Goal: Task Accomplishment & Management: Complete application form

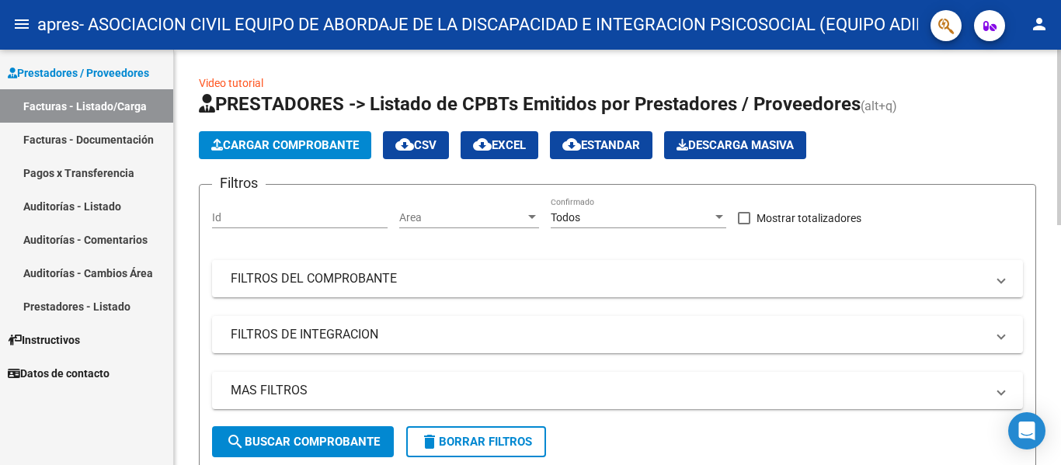
scroll to position [1, 0]
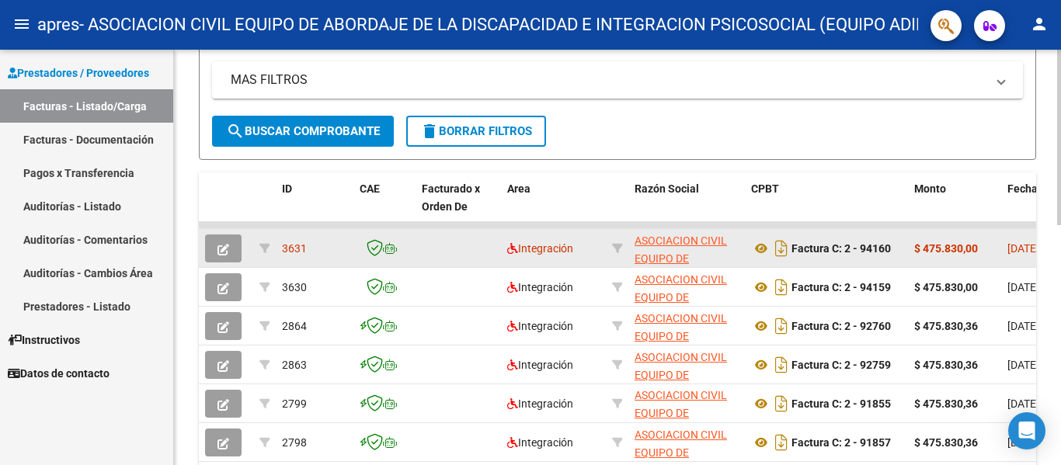
click at [946, 245] on strong "$ 475.830,00" at bounding box center [946, 248] width 64 height 12
click at [229, 247] on button "button" at bounding box center [223, 249] width 37 height 28
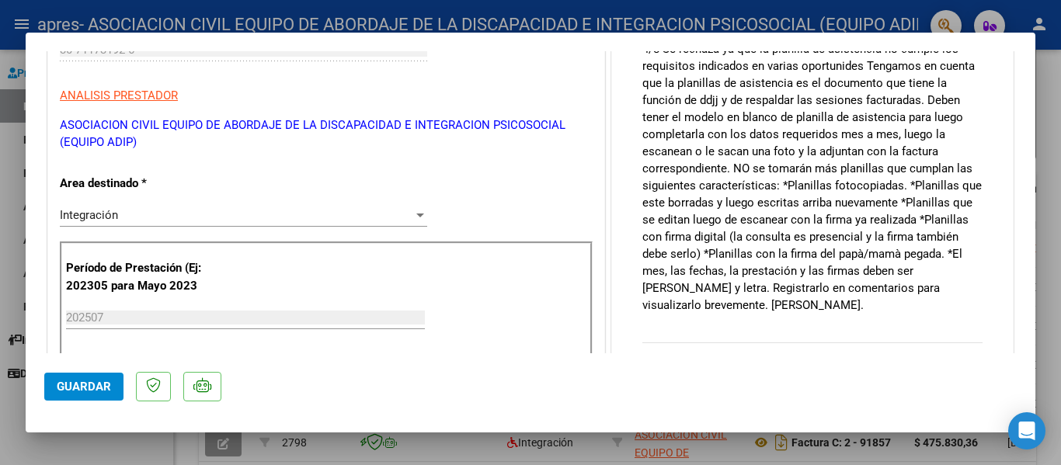
scroll to position [311, 0]
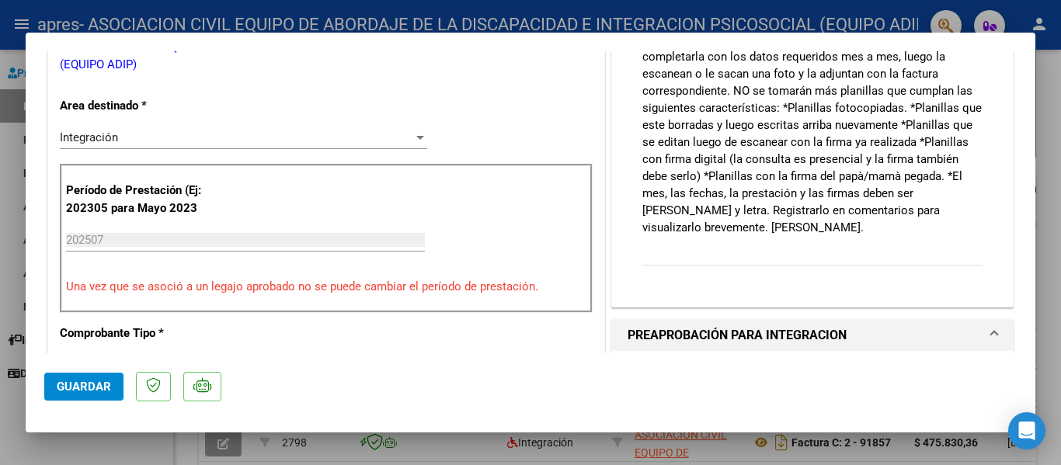
click at [201, 128] on div "Integración Seleccionar Area" at bounding box center [243, 137] width 367 height 23
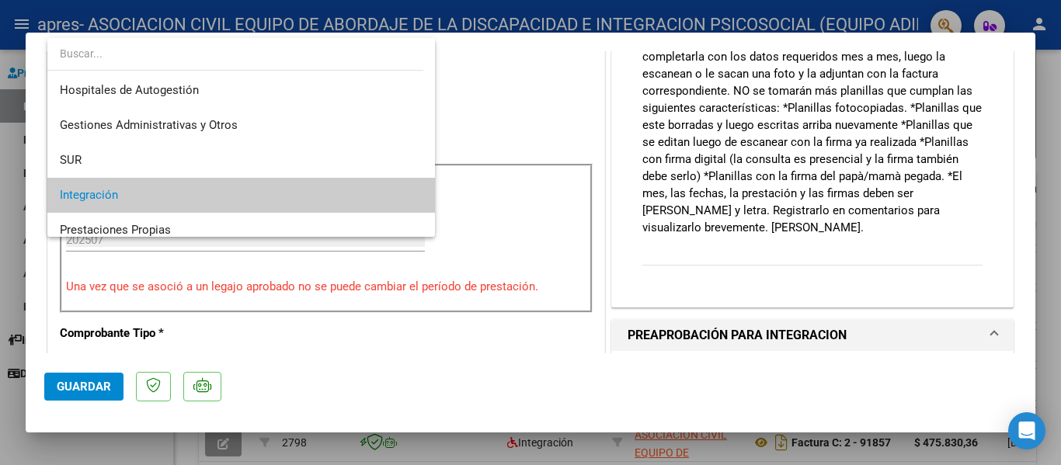
scroll to position [58, 0]
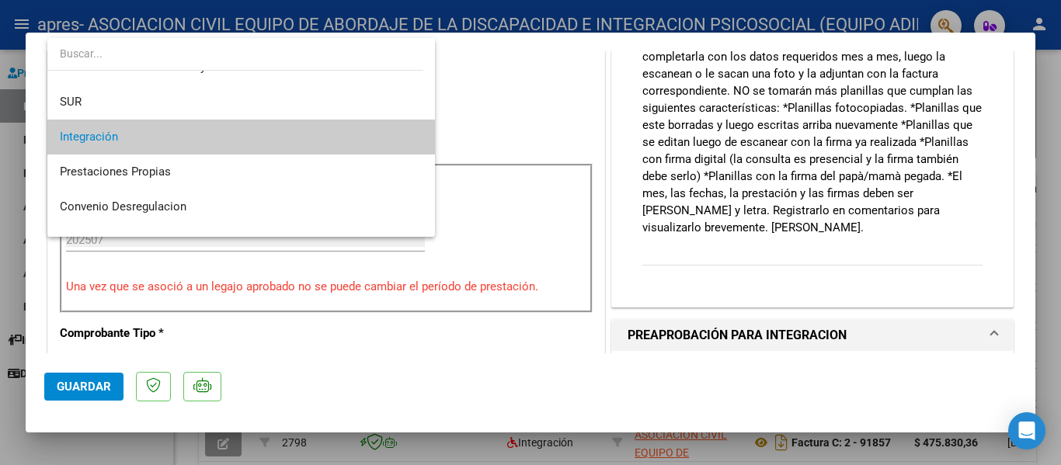
click at [584, 265] on div at bounding box center [530, 232] width 1061 height 465
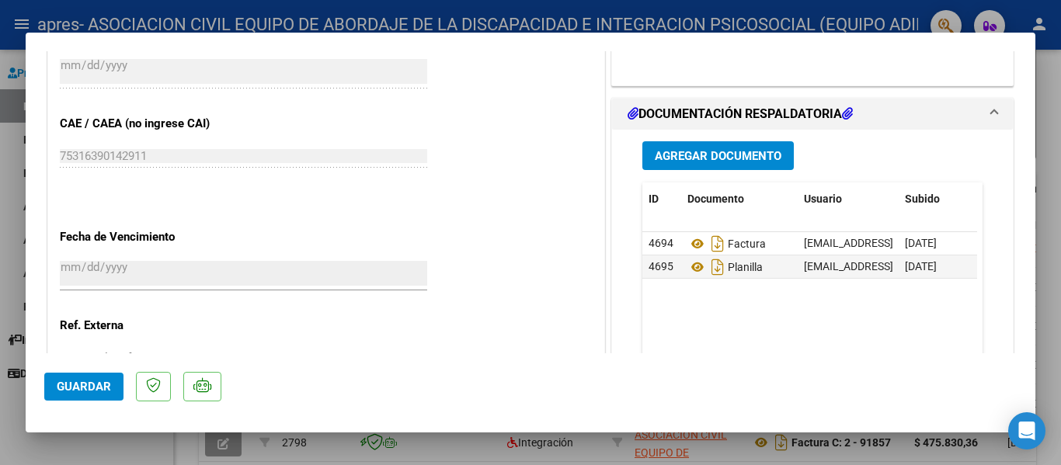
scroll to position [932, 0]
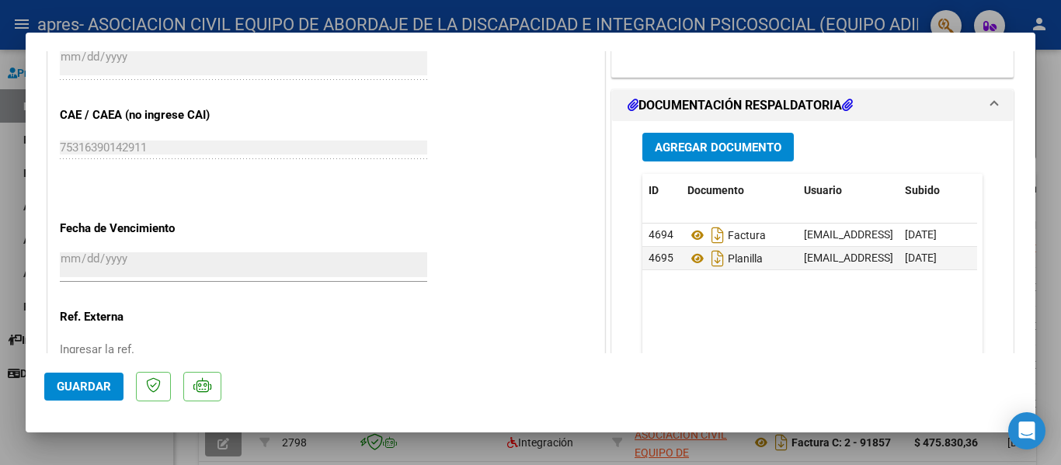
click at [680, 154] on span "Agregar Documento" at bounding box center [718, 148] width 127 height 14
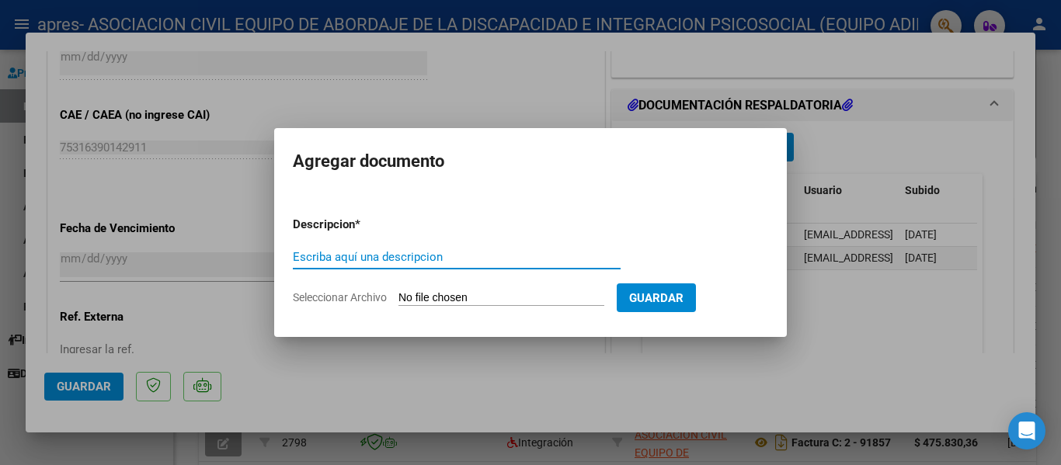
click at [376, 253] on input "Escriba aquí una descripcion" at bounding box center [457, 257] width 328 height 14
click at [401, 263] on input "Escriba aquí una descripcion" at bounding box center [457, 257] width 328 height 14
click at [337, 225] on p "Descripcion *" at bounding box center [364, 225] width 143 height 18
click at [341, 260] on input "Escriba aquí una descripcion" at bounding box center [457, 257] width 328 height 14
click at [388, 253] on input "Escriba aquí una descripcion" at bounding box center [457, 257] width 328 height 14
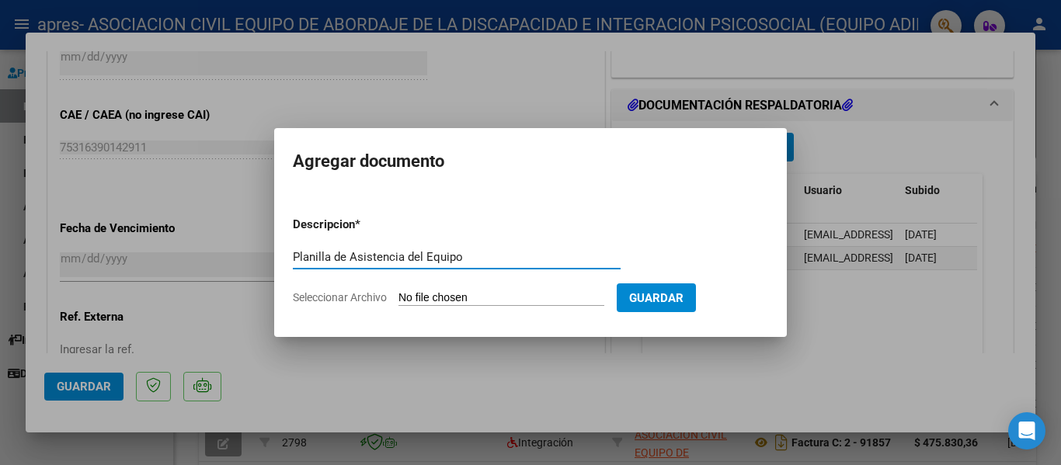
type input "Planilla de Asistencia del Equipo"
click at [534, 291] on input "Seleccionar Archivo" at bounding box center [501, 298] width 206 height 15
type input "C:\fakepath\Planilla Julio. [PERSON_NAME].pdf"
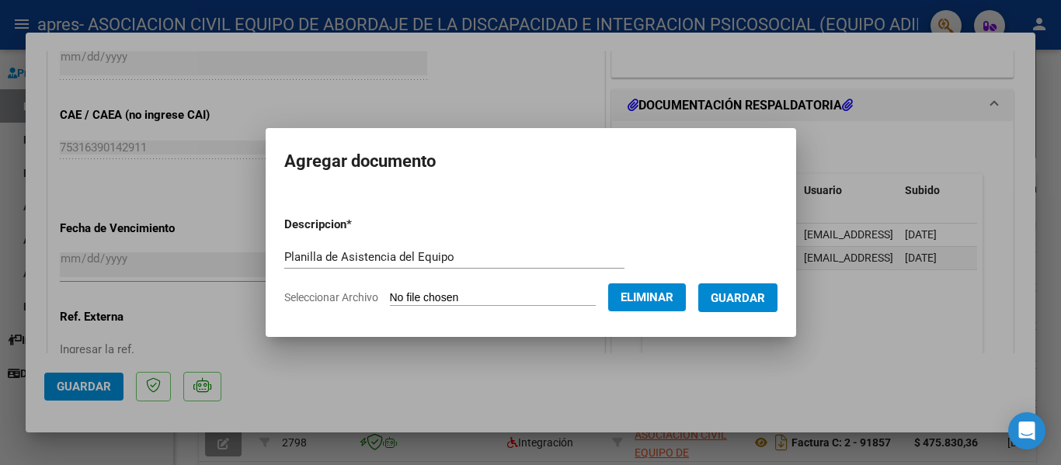
click at [749, 299] on span "Guardar" at bounding box center [738, 298] width 54 height 14
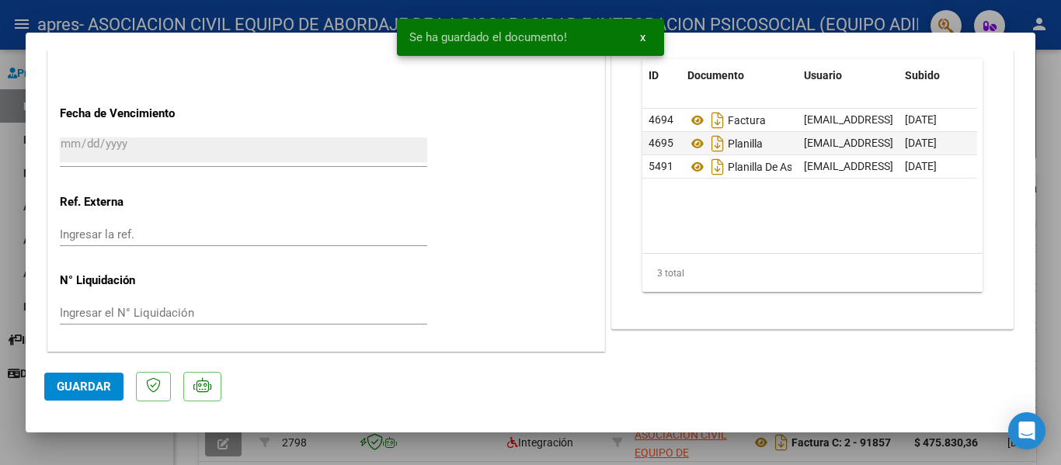
scroll to position [1048, 0]
click at [116, 231] on input "Ingresar la ref." at bounding box center [243, 233] width 367 height 14
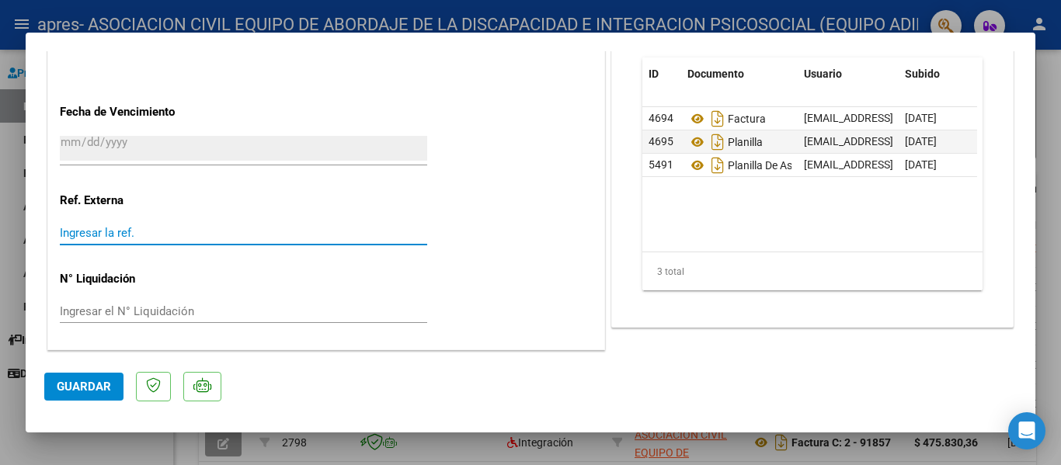
click at [141, 316] on input "Ingresar el N° Liquidación" at bounding box center [243, 311] width 367 height 14
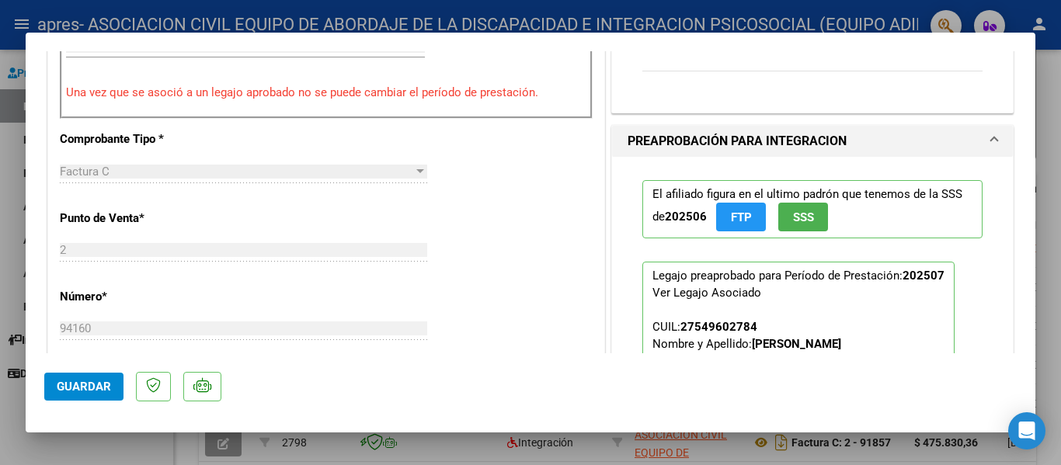
scroll to position [427, 0]
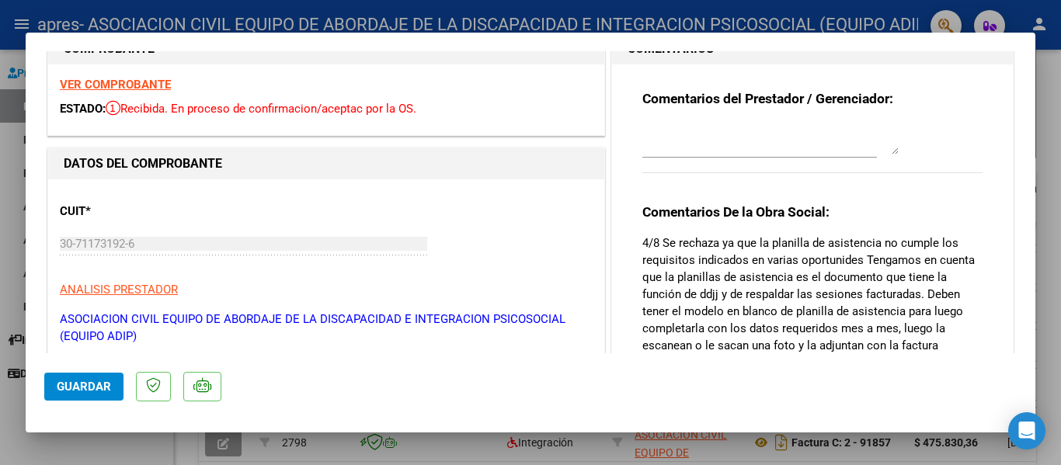
click at [739, 269] on p "4/8 Se rechaza ya que la planilla de asistencia no cumple los requisitos indica…" at bounding box center [812, 371] width 340 height 273
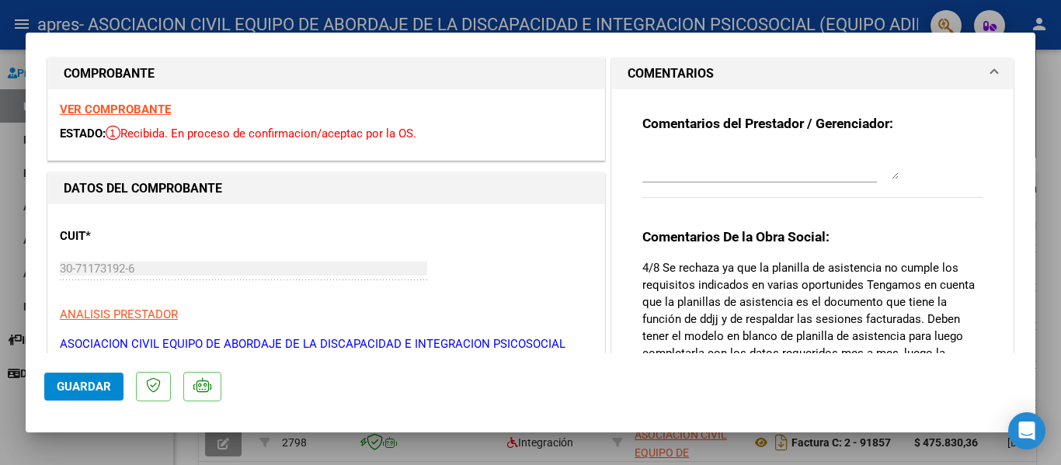
scroll to position [0, 0]
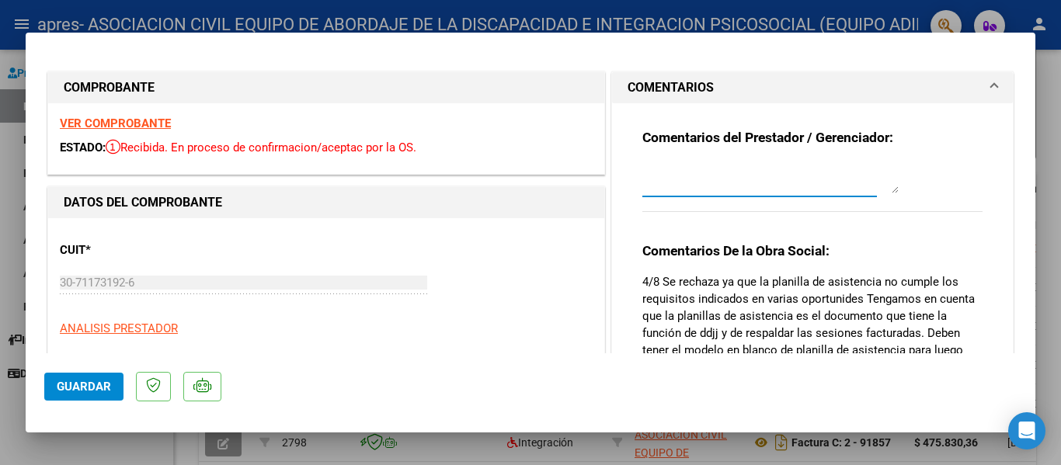
click at [836, 183] on textarea at bounding box center [770, 177] width 256 height 31
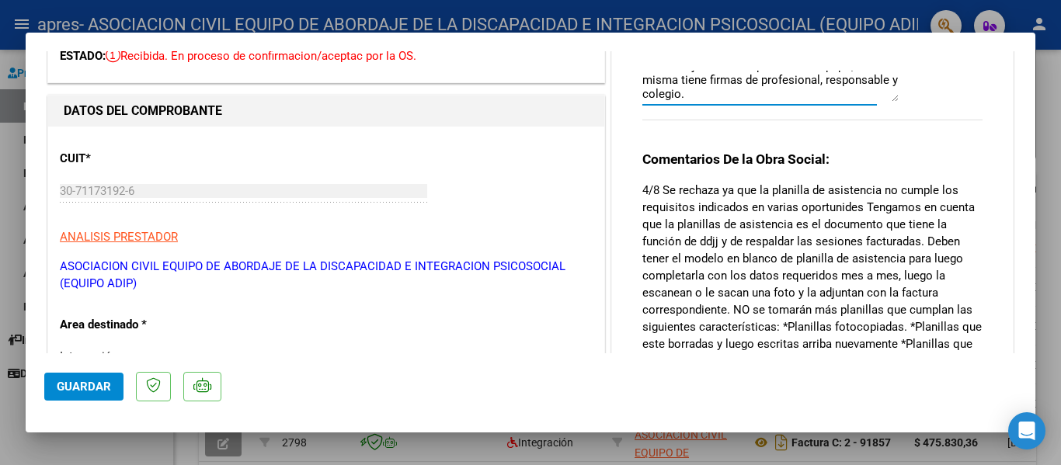
scroll to position [233, 0]
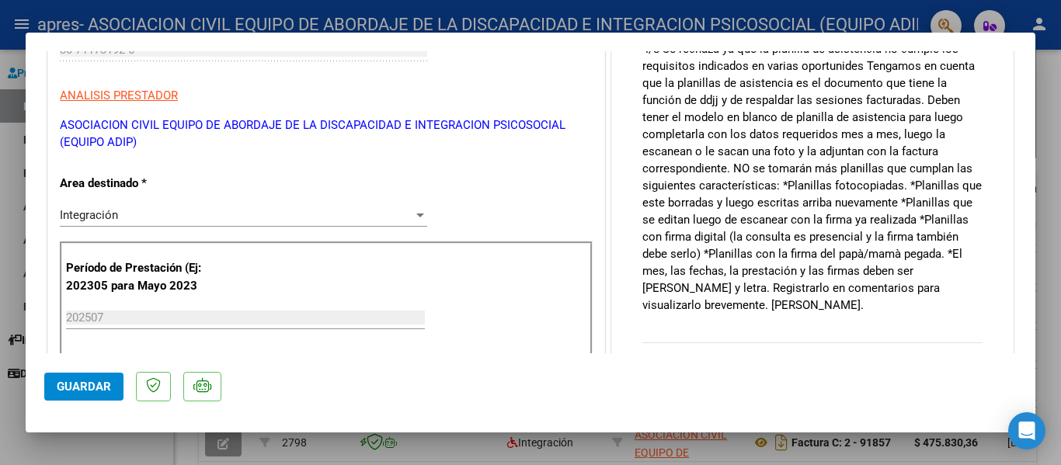
type textarea "11/08. Adjuntamos la planilla del equipo, la misma tiene firmas de profesional,…"
click at [82, 385] on span "Guardar" at bounding box center [84, 387] width 54 height 14
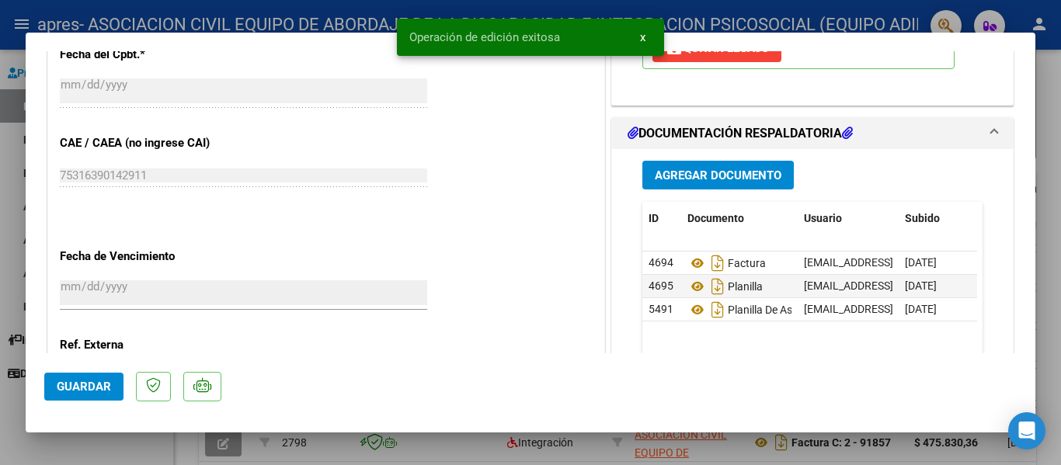
scroll to position [1048, 0]
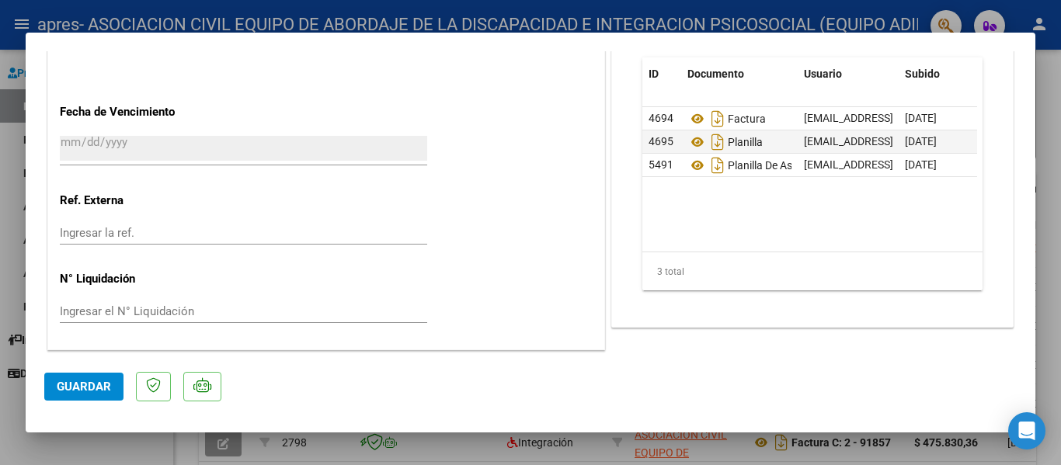
click at [127, 436] on div at bounding box center [530, 232] width 1061 height 465
type input "$ 0,00"
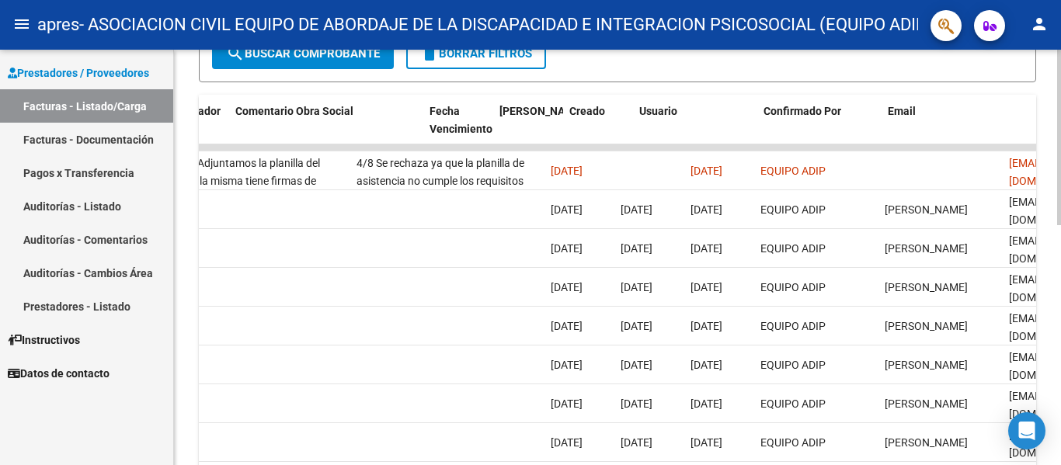
scroll to position [0, 2437]
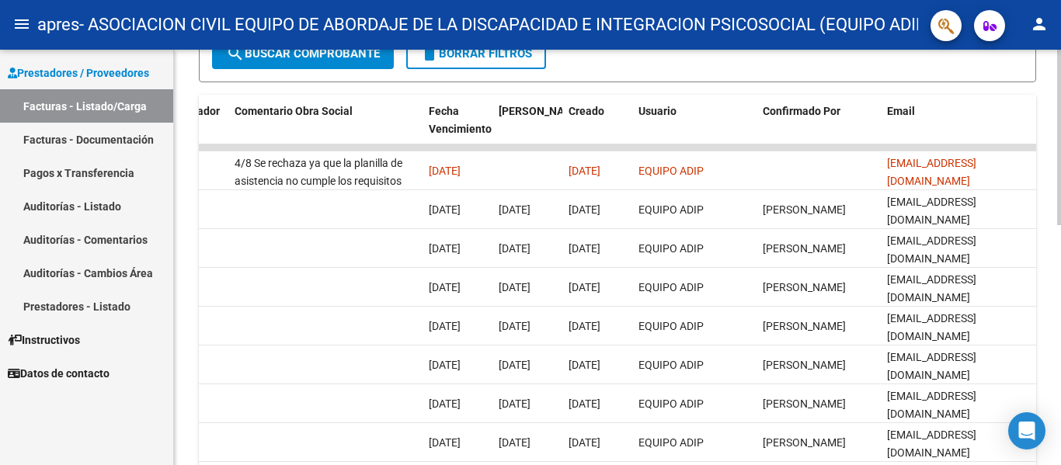
drag, startPoint x: 207, startPoint y: 170, endPoint x: 1051, endPoint y: 179, distance: 843.5
click at [1051, 179] on div "Video tutorial PRESTADORES -> Listado de CPBTs Emitidos por Prestadores / Prove…" at bounding box center [617, 147] width 887 height 972
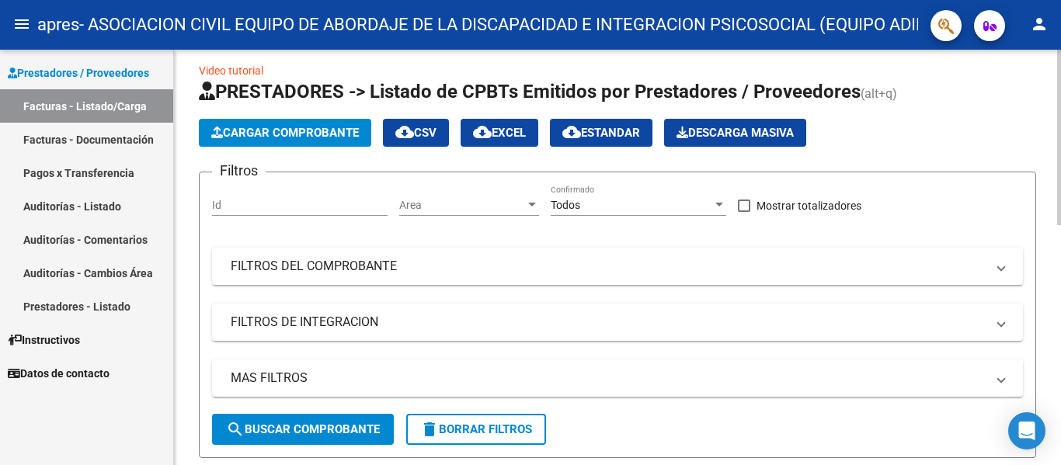
scroll to position [0, 0]
